Goal: Navigation & Orientation: Find specific page/section

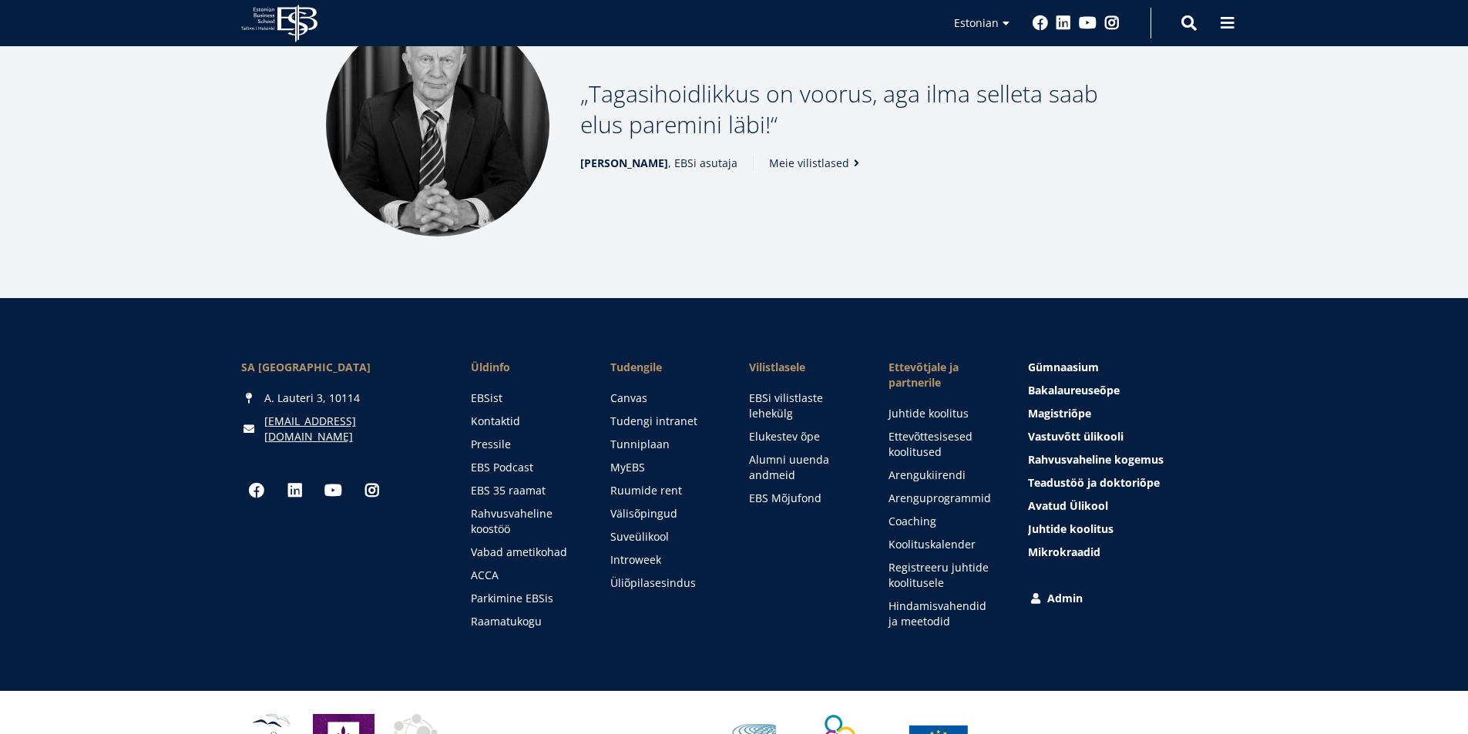
scroll to position [2094, 0]
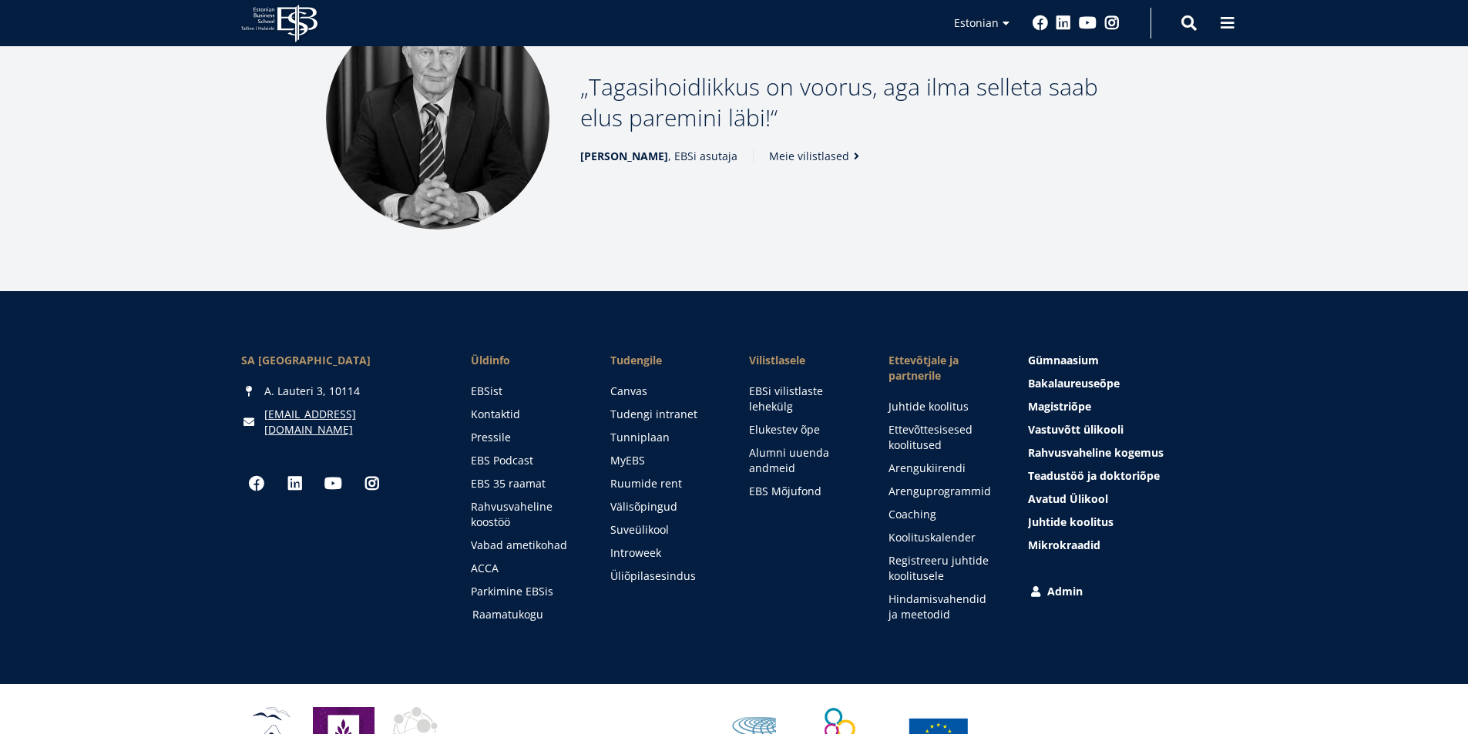
click at [518, 607] on link "Raamatukogu" at bounding box center [526, 614] width 109 height 15
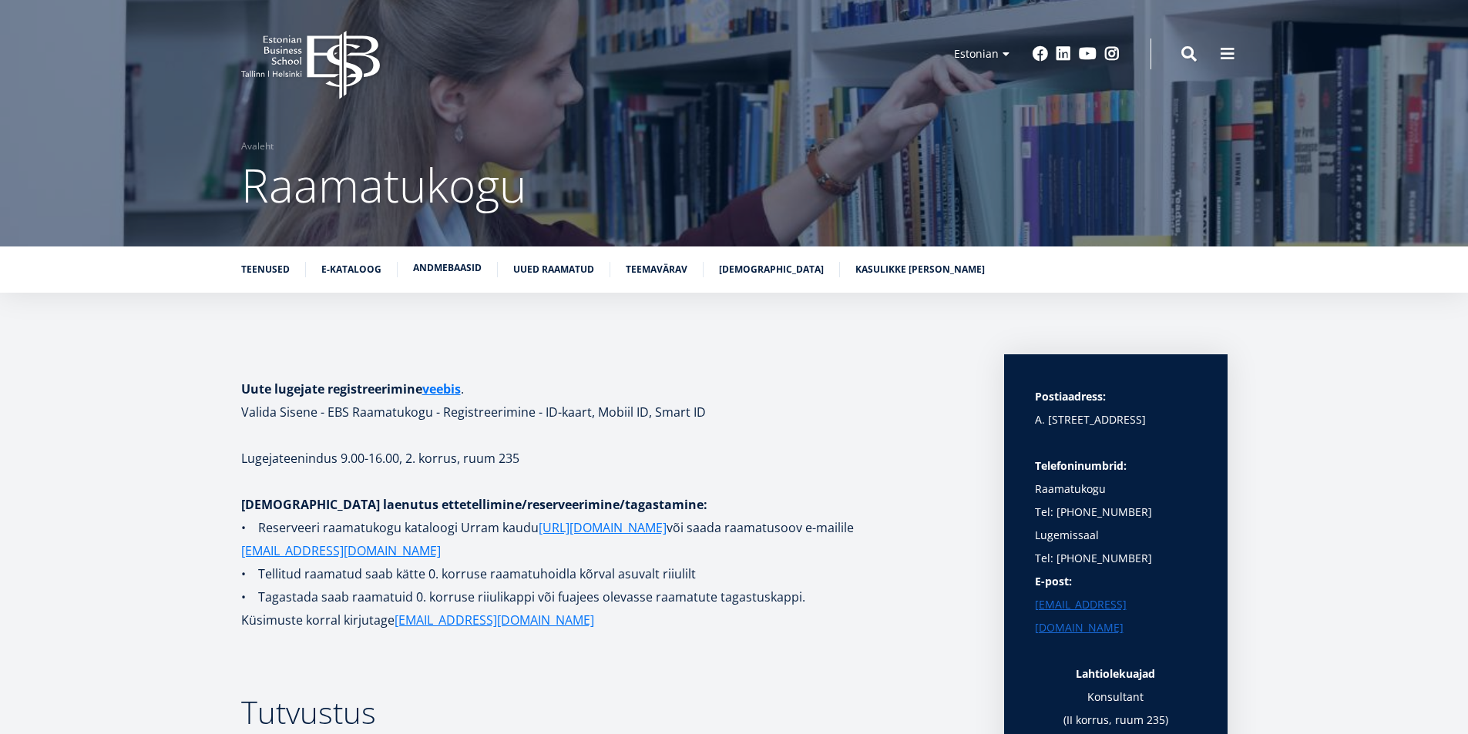
click at [464, 269] on link "Andmebaasid" at bounding box center [447, 267] width 69 height 15
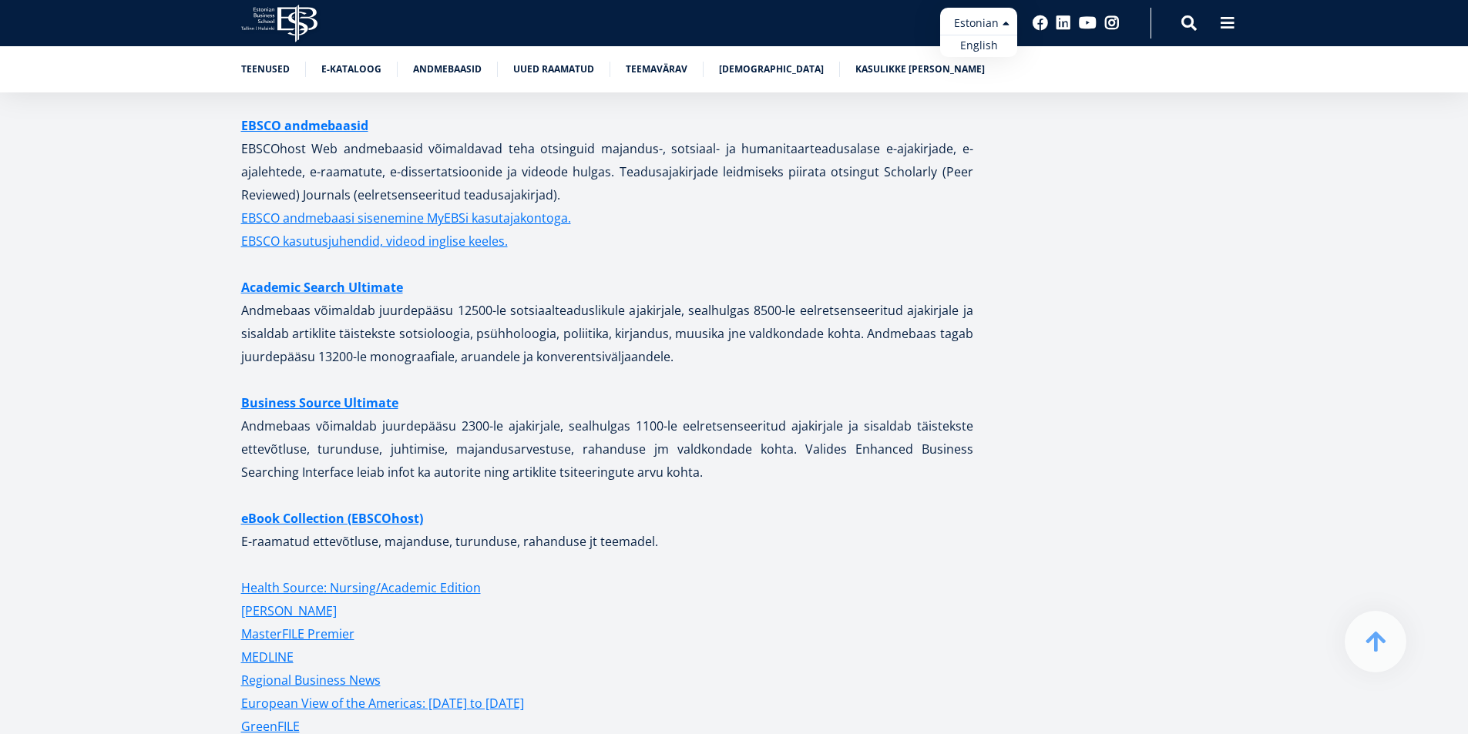
scroll to position [3229, 0]
